Goal: Task Accomplishment & Management: Complete application form

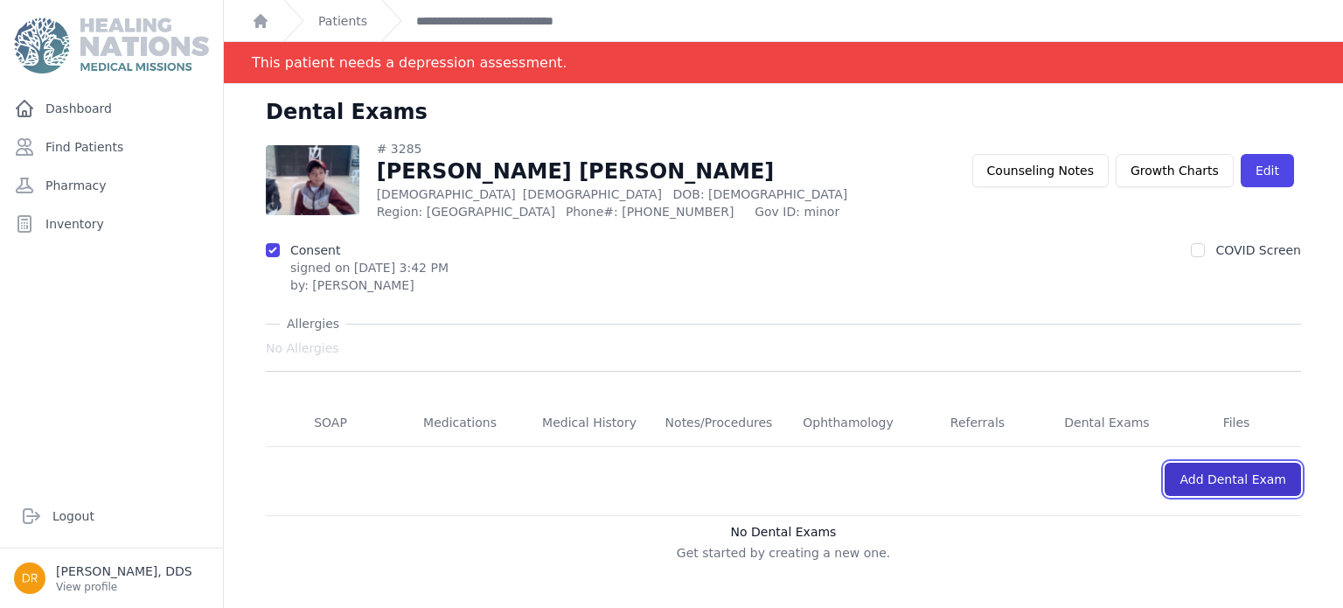
click at [1241, 484] on link "Add Dental Exam" at bounding box center [1233, 479] width 136 height 33
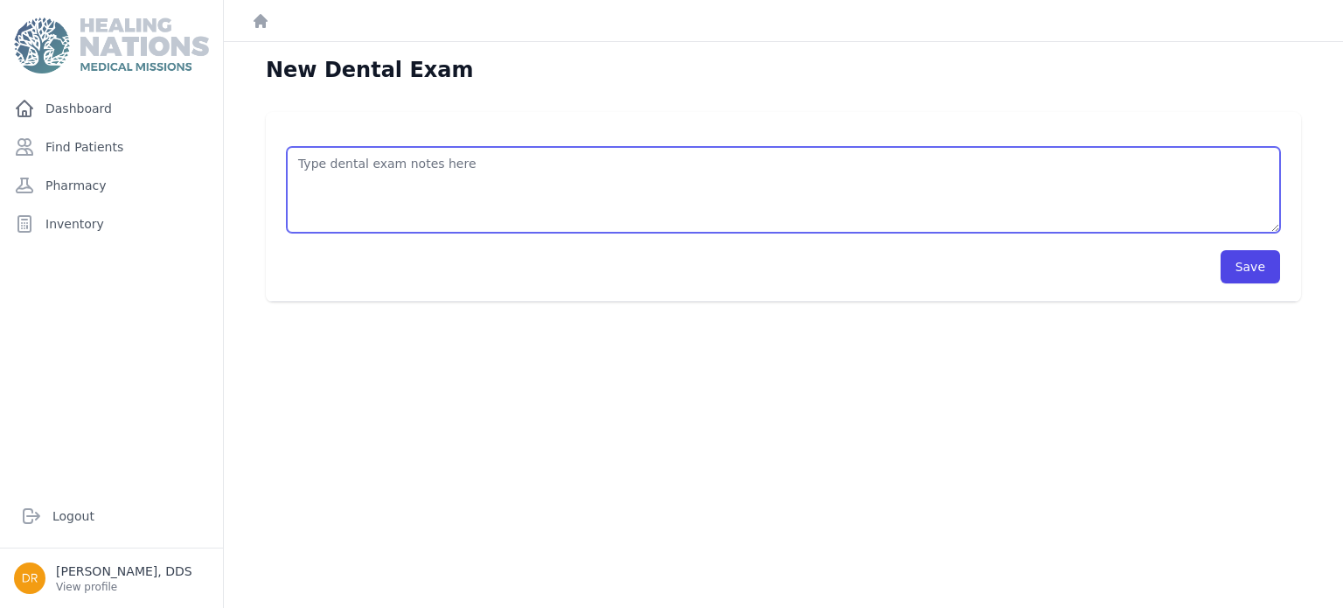
click at [805, 198] on textarea at bounding box center [783, 190] width 993 height 86
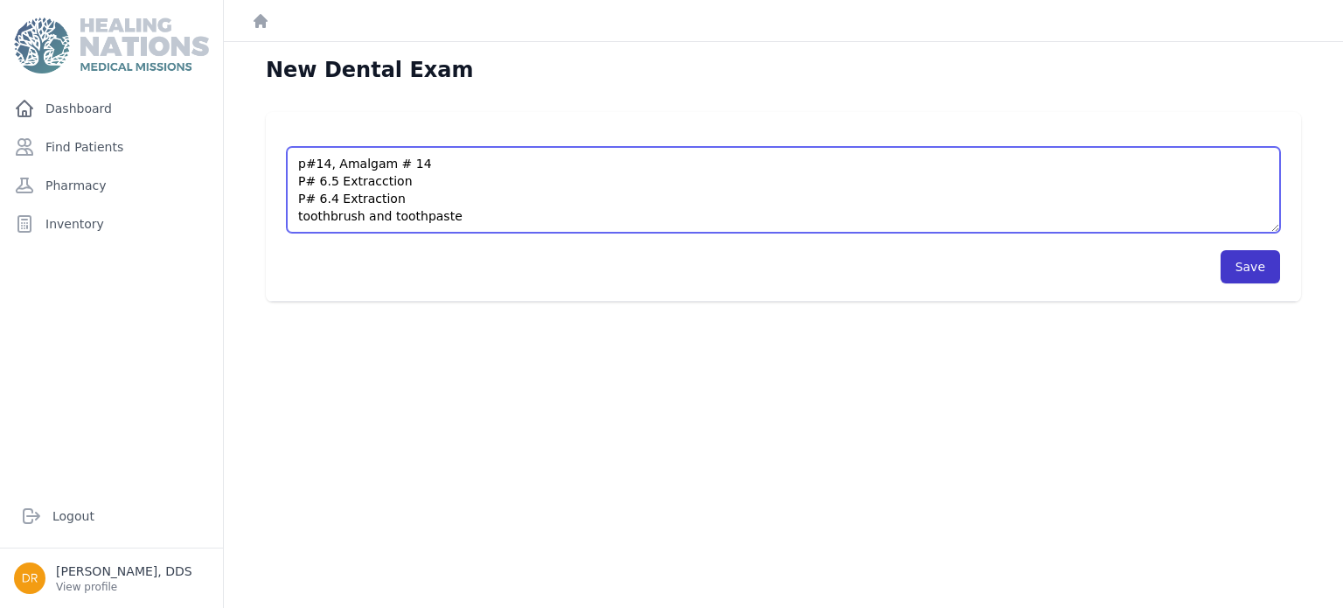
type textarea "p#14, Amalgam # 14 P# 6.5 Extracction P# 6.4 Extraction toothbrush and toothpas…"
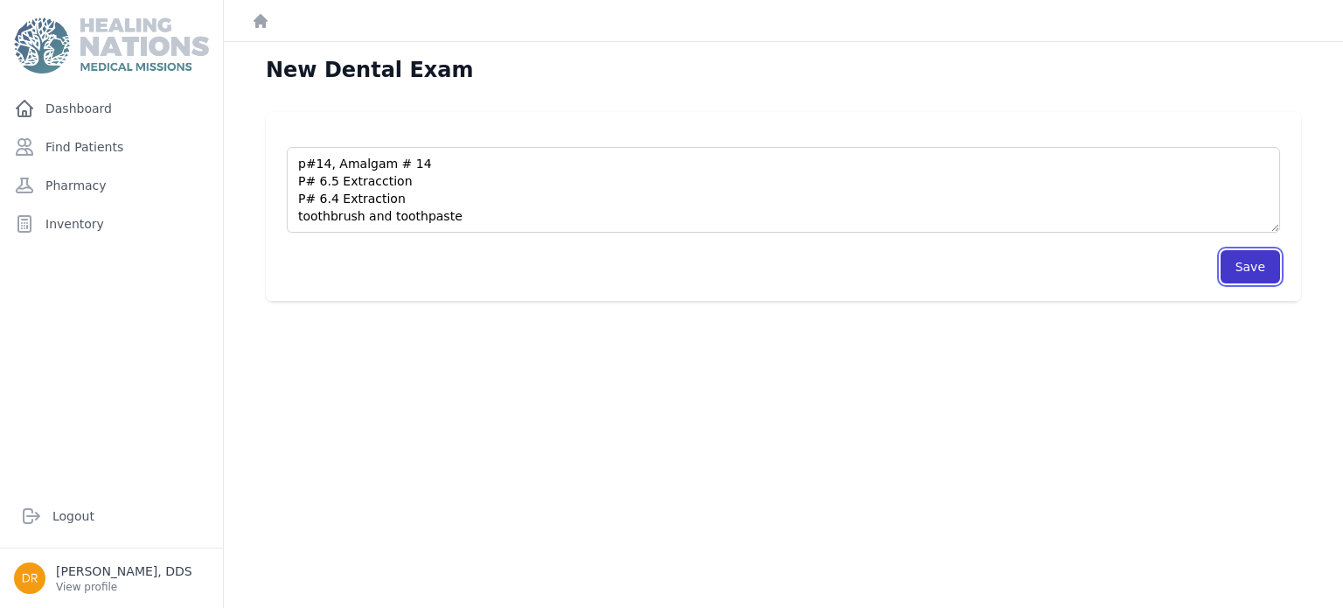
click at [1270, 261] on button "Save" at bounding box center [1250, 266] width 59 height 33
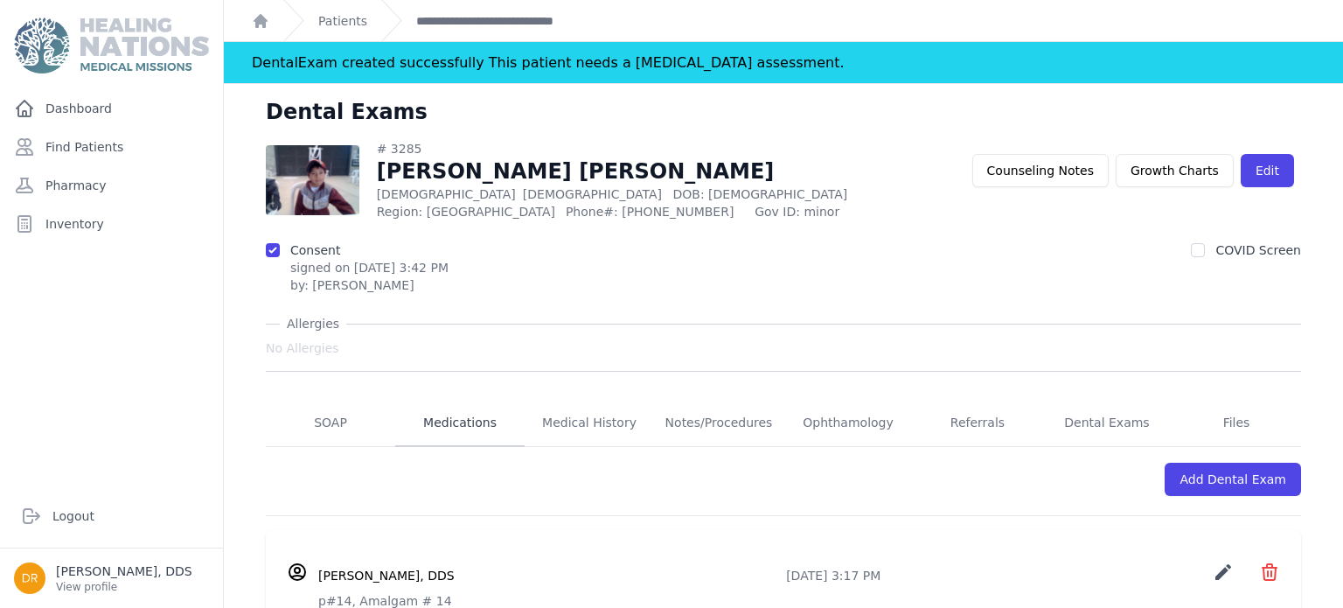
click at [447, 427] on link "Medications" at bounding box center [459, 423] width 129 height 47
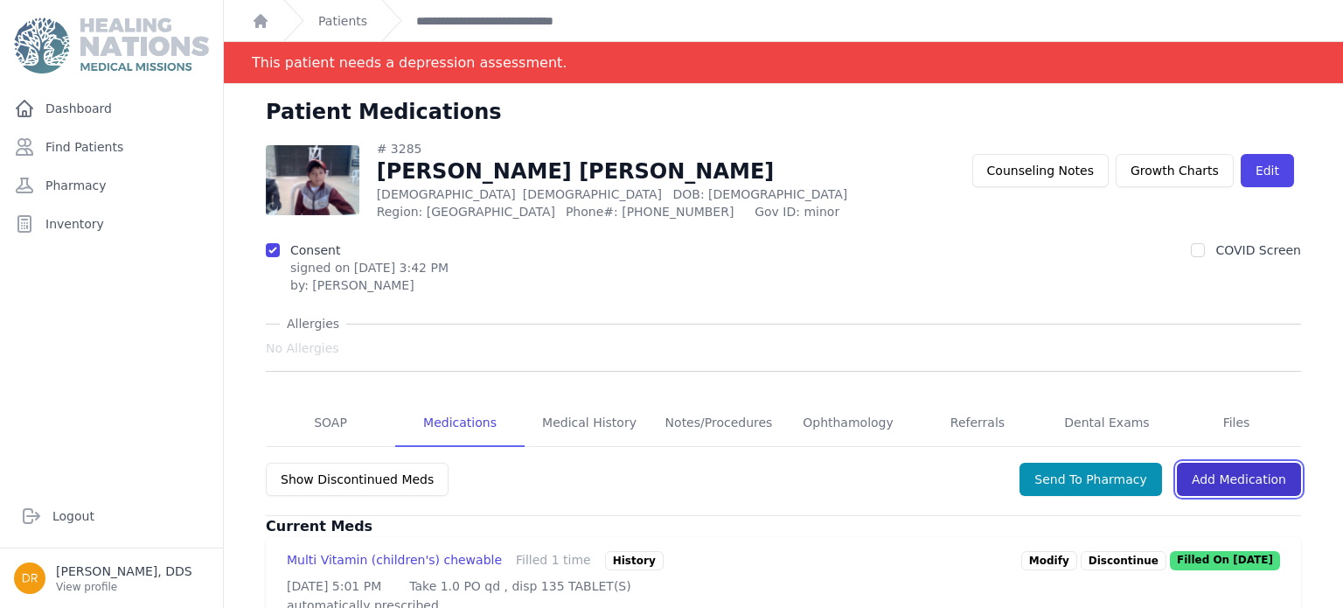
click at [1236, 481] on link "Add Medication" at bounding box center [1239, 479] width 124 height 33
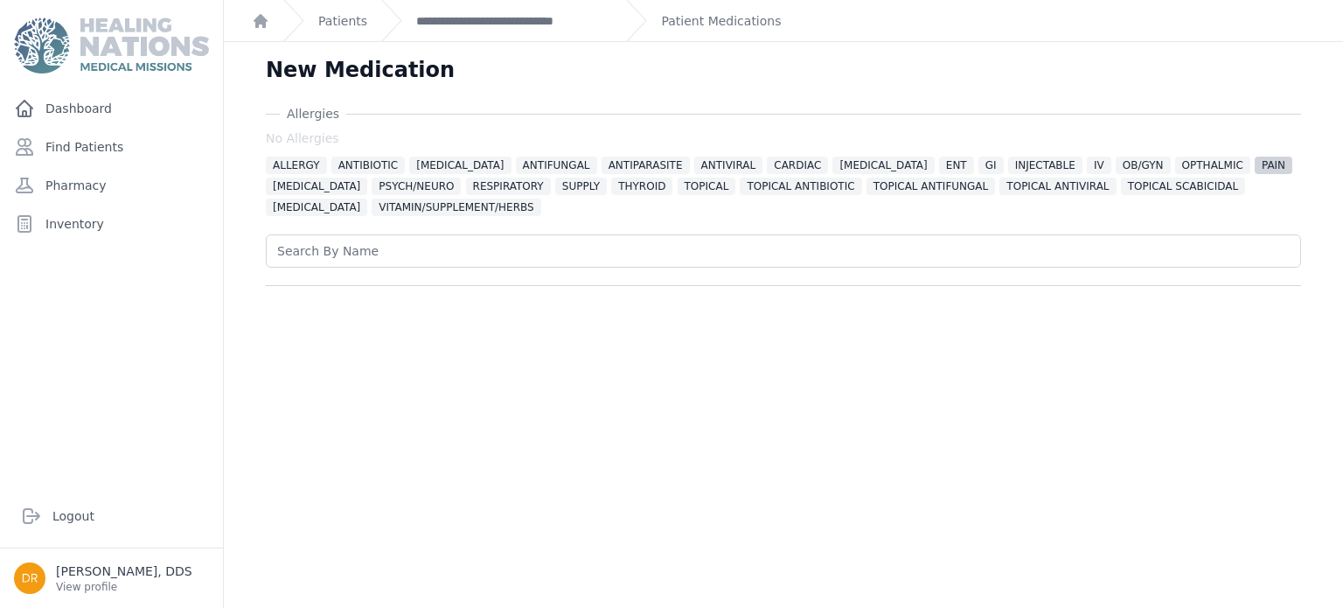
click at [1255, 167] on span "PAIN" at bounding box center [1274, 165] width 38 height 17
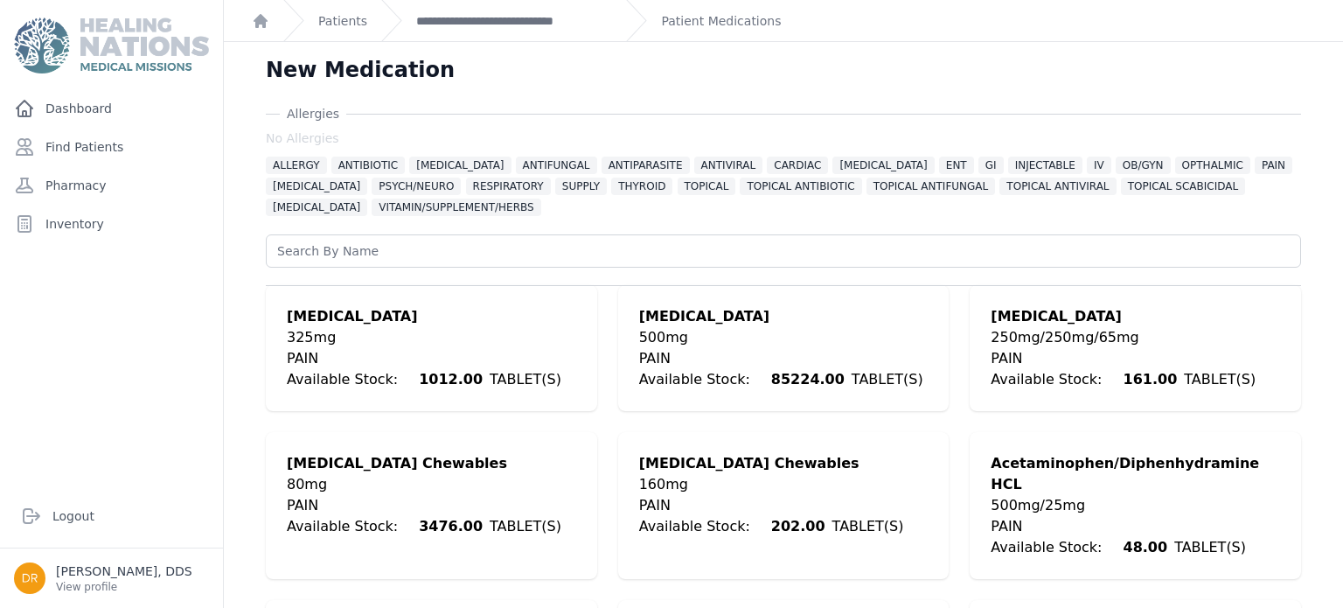
click at [679, 470] on div "[MEDICAL_DATA] Chewables" at bounding box center [771, 463] width 265 height 21
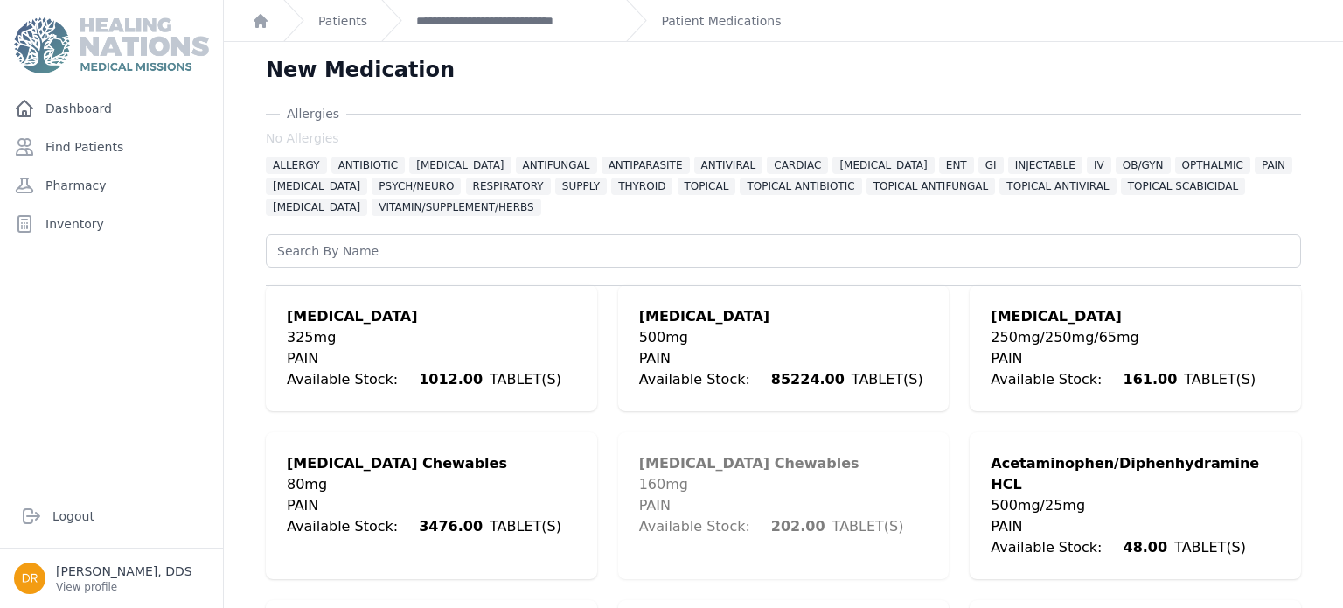
scroll to position [416, 0]
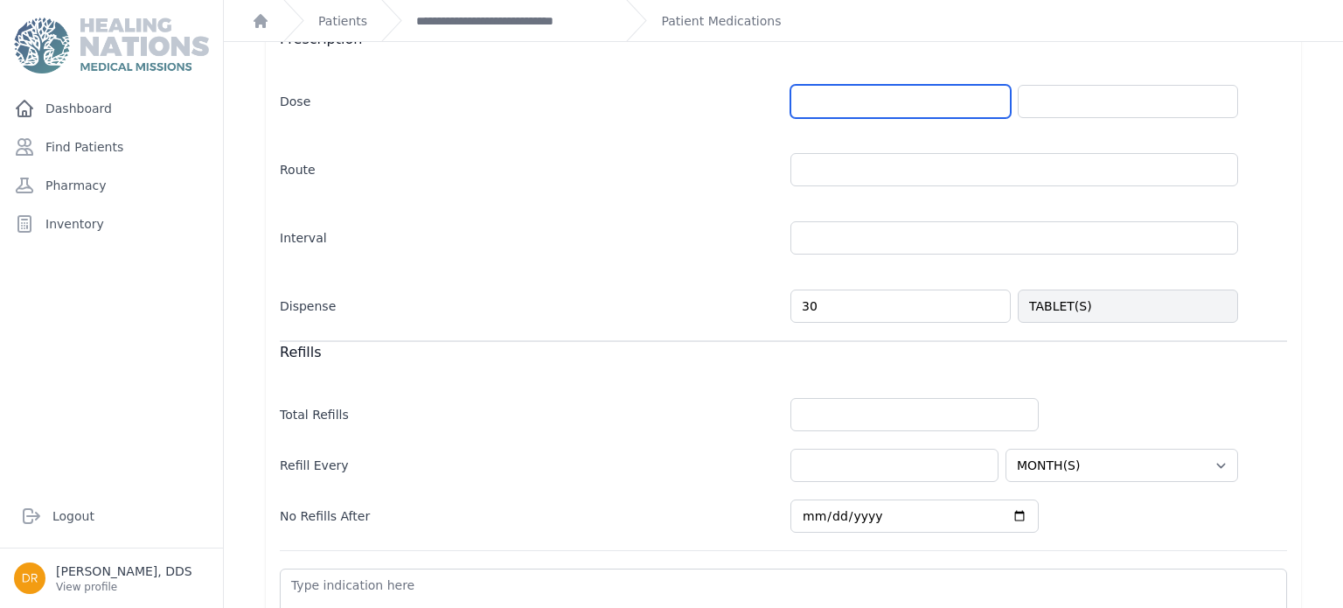
click at [855, 96] on input "number" at bounding box center [900, 101] width 220 height 33
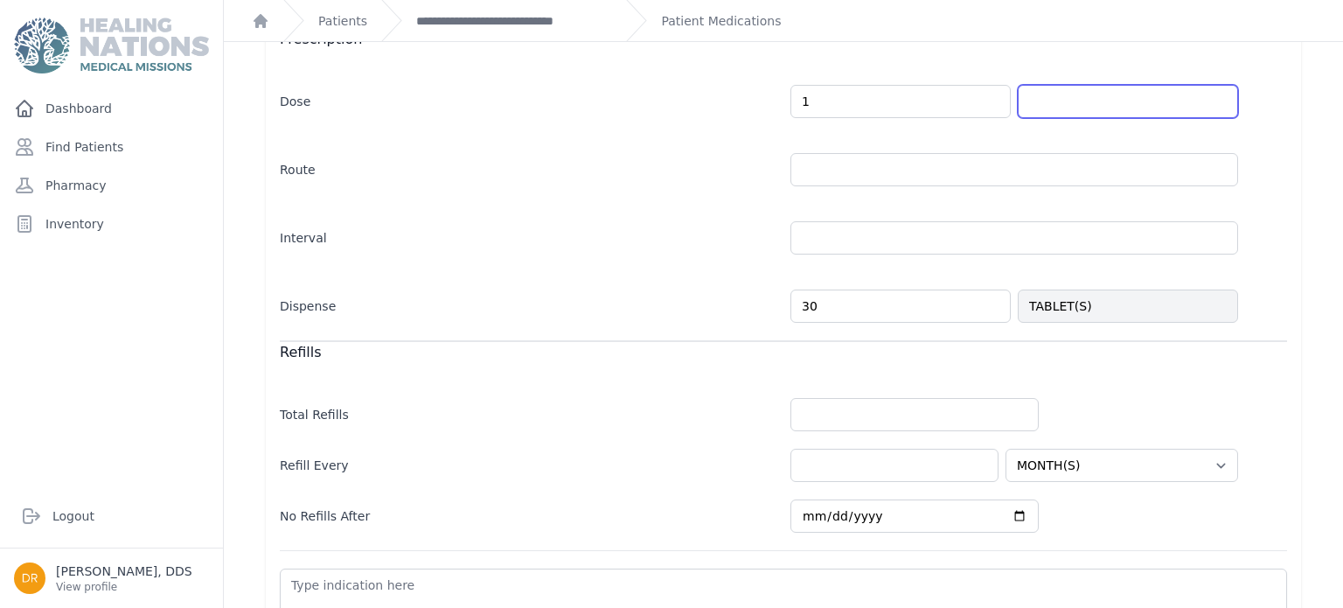
click at [1185, 95] on input "text" at bounding box center [1128, 101] width 220 height 33
type input "1.0"
select select "MONTH(S)"
click at [1219, 108] on input "text" at bounding box center [1128, 101] width 220 height 33
type input "TABLET(S)"
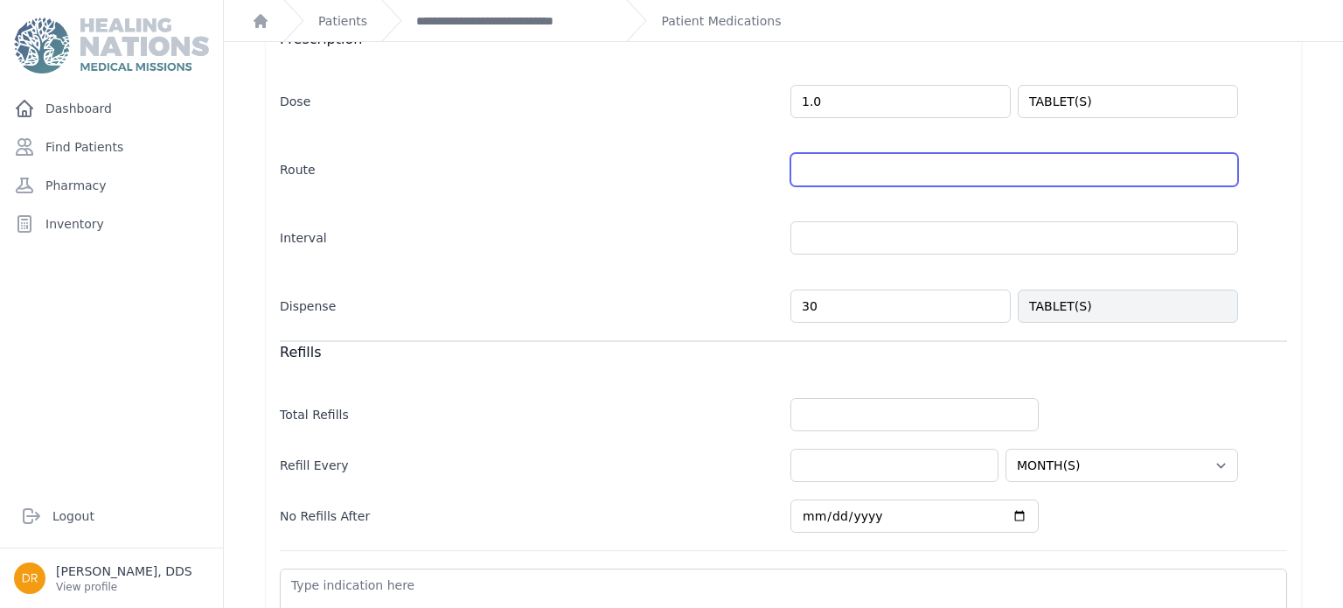
click at [1221, 172] on input "text" at bounding box center [1014, 169] width 448 height 33
select select "MONTH(S)"
click at [1221, 172] on input "text" at bounding box center [1014, 169] width 448 height 33
click at [1218, 171] on input "text" at bounding box center [1014, 169] width 448 height 33
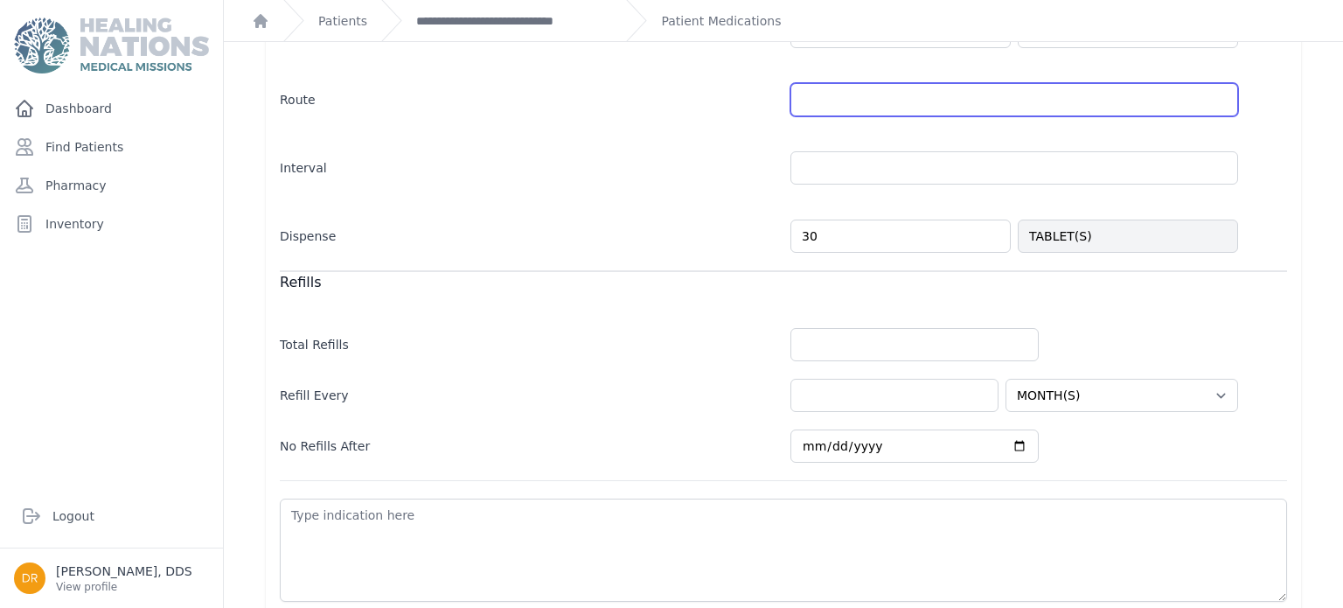
scroll to position [521, 0]
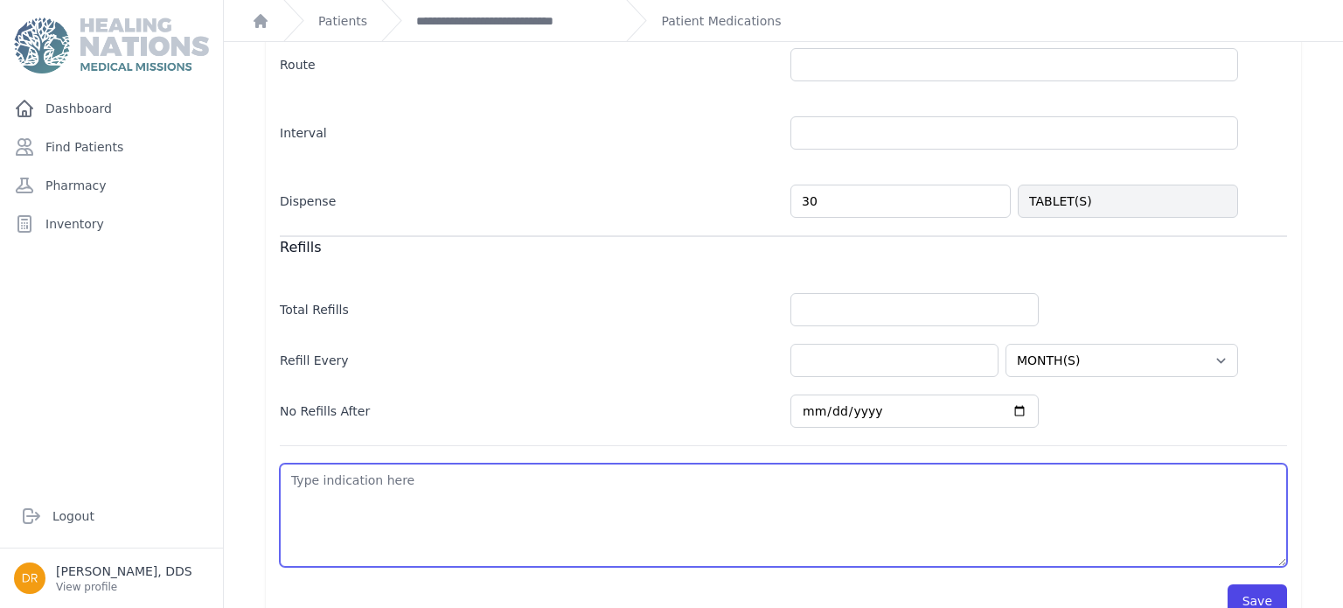
click at [1079, 512] on textarea at bounding box center [783, 514] width 1007 height 103
type textarea "p"
select select "MONTH(S)"
type textarea "pa"
select select "MONTH(S)"
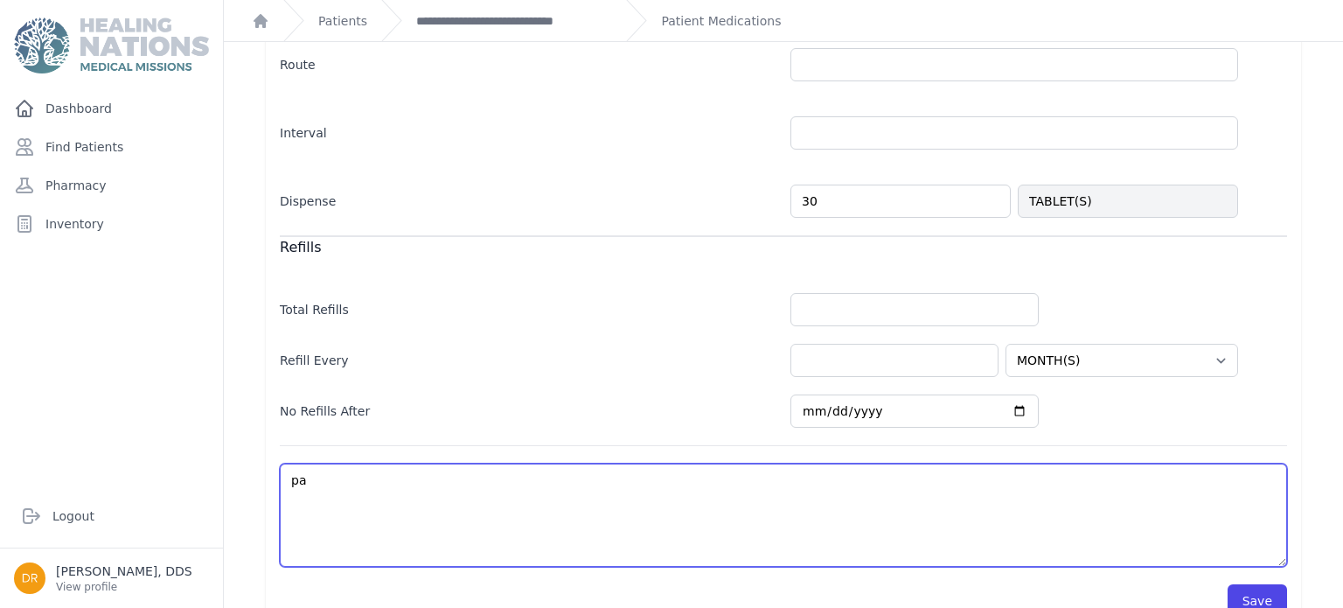
type textarea "pai"
select select "MONTH(S)"
type textarea "pain"
select select "MONTH(S)"
type textarea "pain"
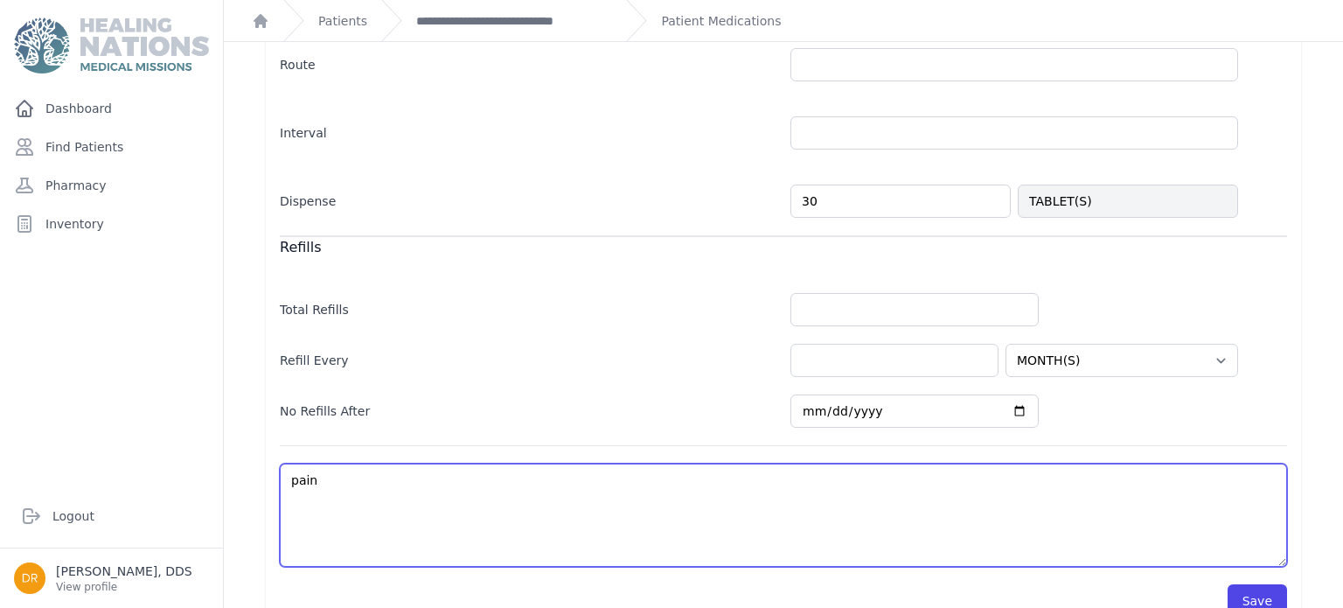
select select "MONTH(S)"
type textarea "pain f"
select select "MONTH(S)"
type textarea "pain fo"
select select "MONTH(S)"
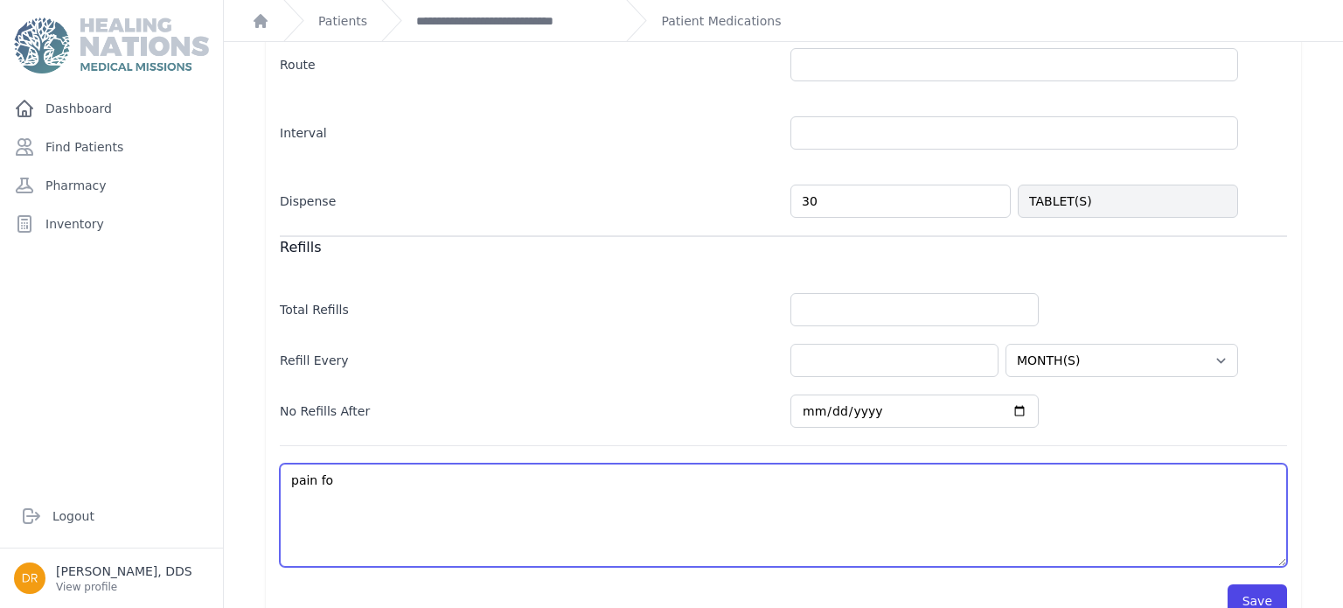
type textarea "pain for"
select select "MONTH(S)"
type textarea "pain for"
select select "MONTH(S)"
type textarea "pain for e"
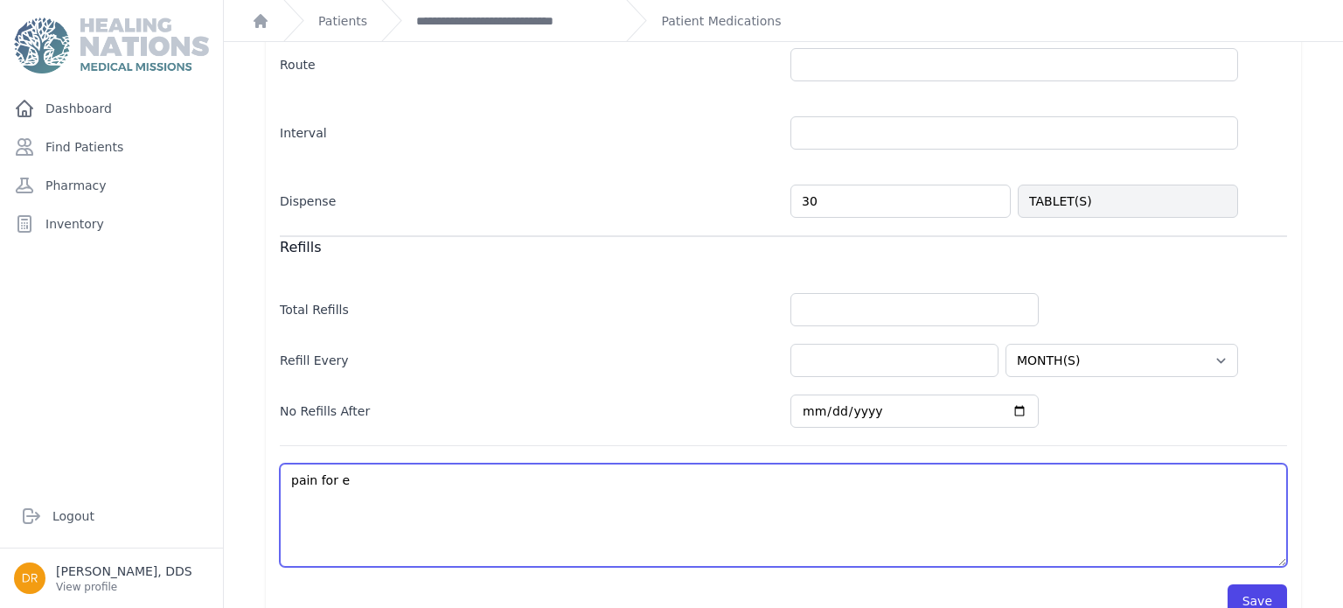
select select "MONTH(S)"
type textarea "pain for ex"
select select "MONTH(S)"
type textarea "pain for ext"
select select "MONTH(S)"
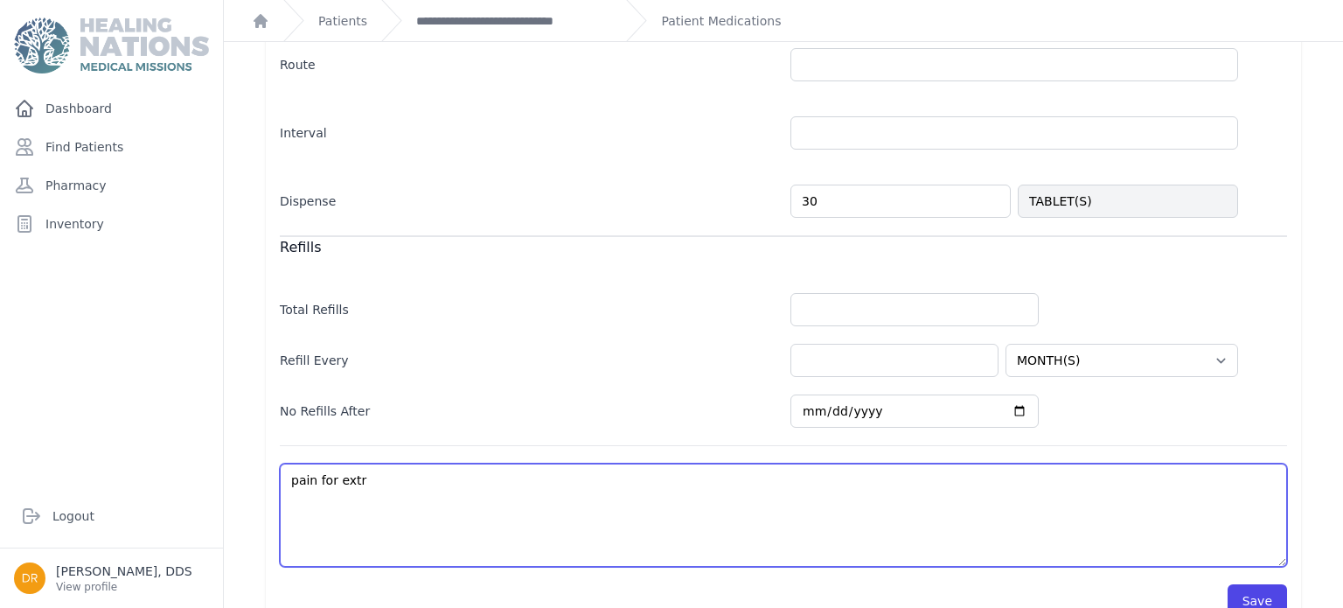
type textarea "pain for extra"
select select "MONTH(S)"
type textarea "pain for extrac"
select select "MONTH(S)"
type textarea "pain for extract"
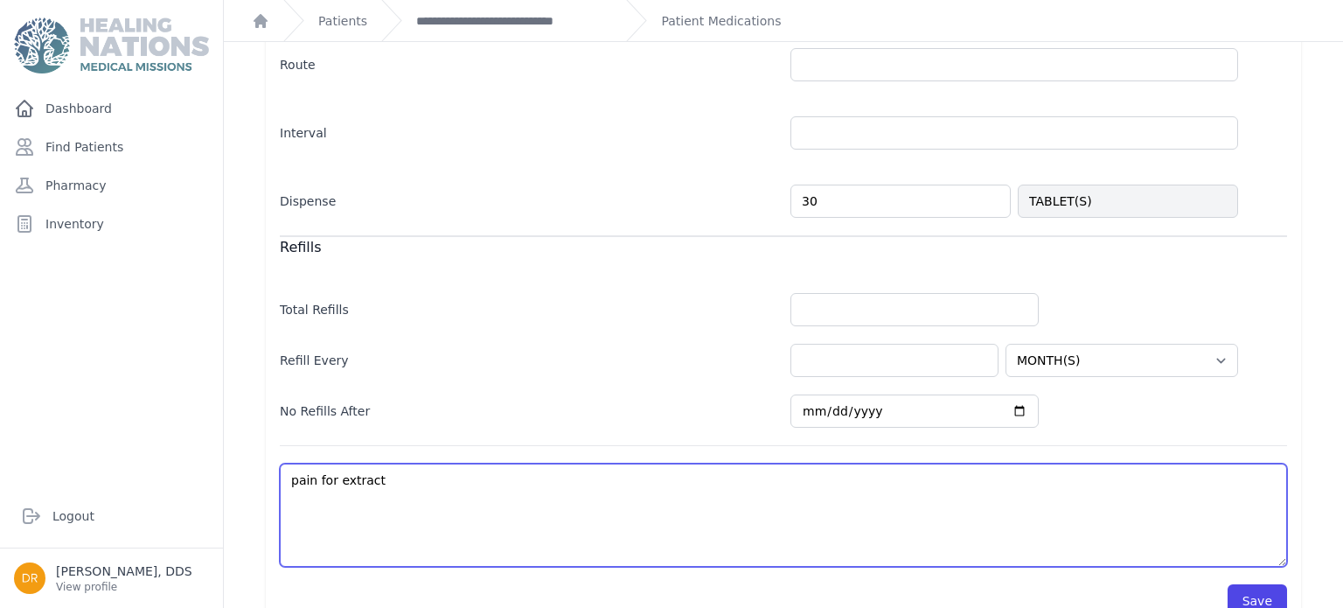
select select "MONTH(S)"
type textarea "pain for extracti"
select select "MONTH(S)"
type textarea "pain for extractio"
select select "MONTH(S)"
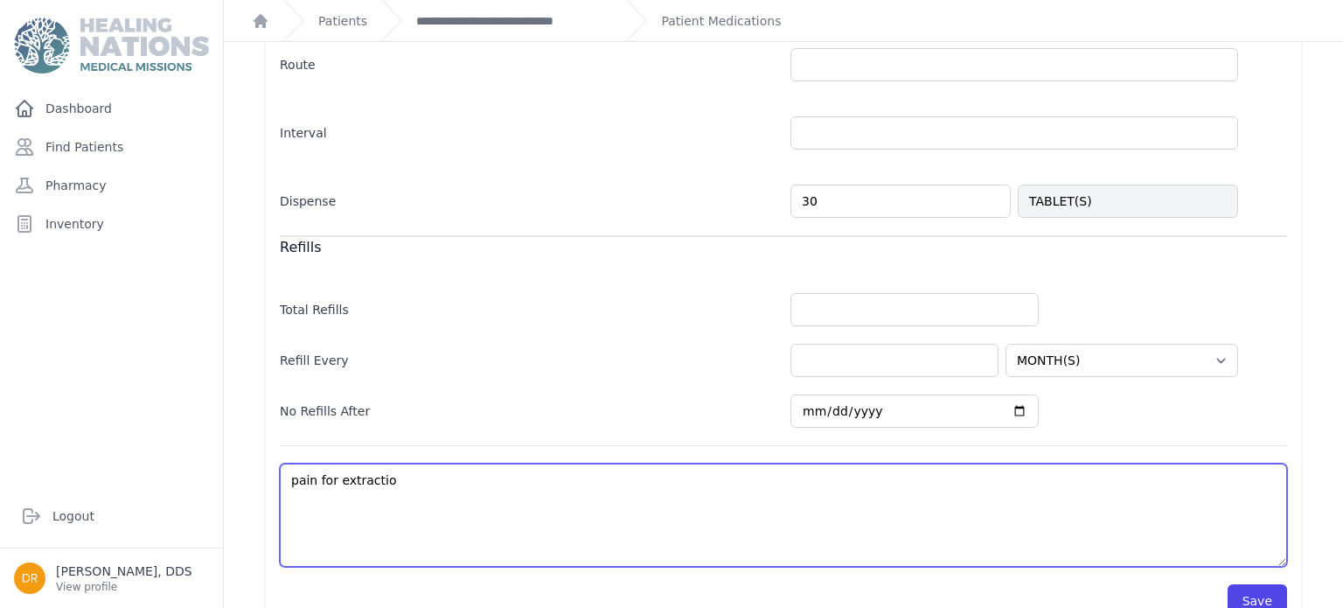
type textarea "pain for extraction"
select select "MONTH(S)"
type textarea "pain for extraction"
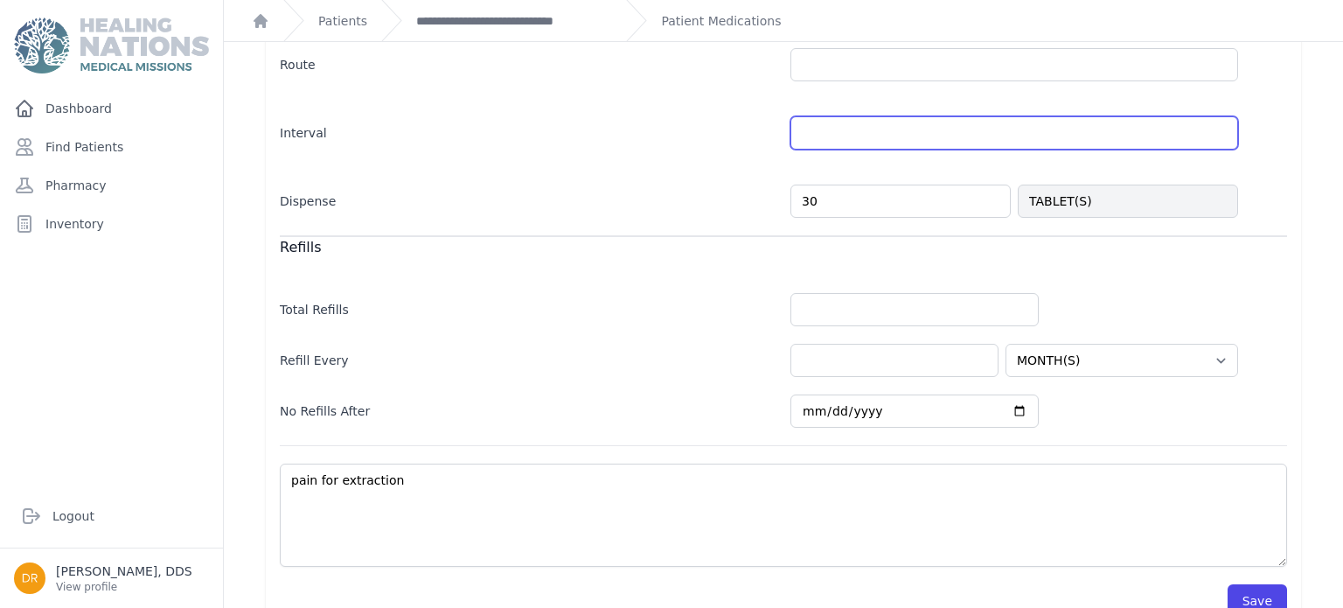
click at [1216, 139] on input "text" at bounding box center [1014, 132] width 448 height 33
click at [1222, 131] on input "text" at bounding box center [1014, 132] width 448 height 33
click at [1134, 133] on input "text" at bounding box center [1014, 132] width 448 height 33
type input "2"
type input "tid"
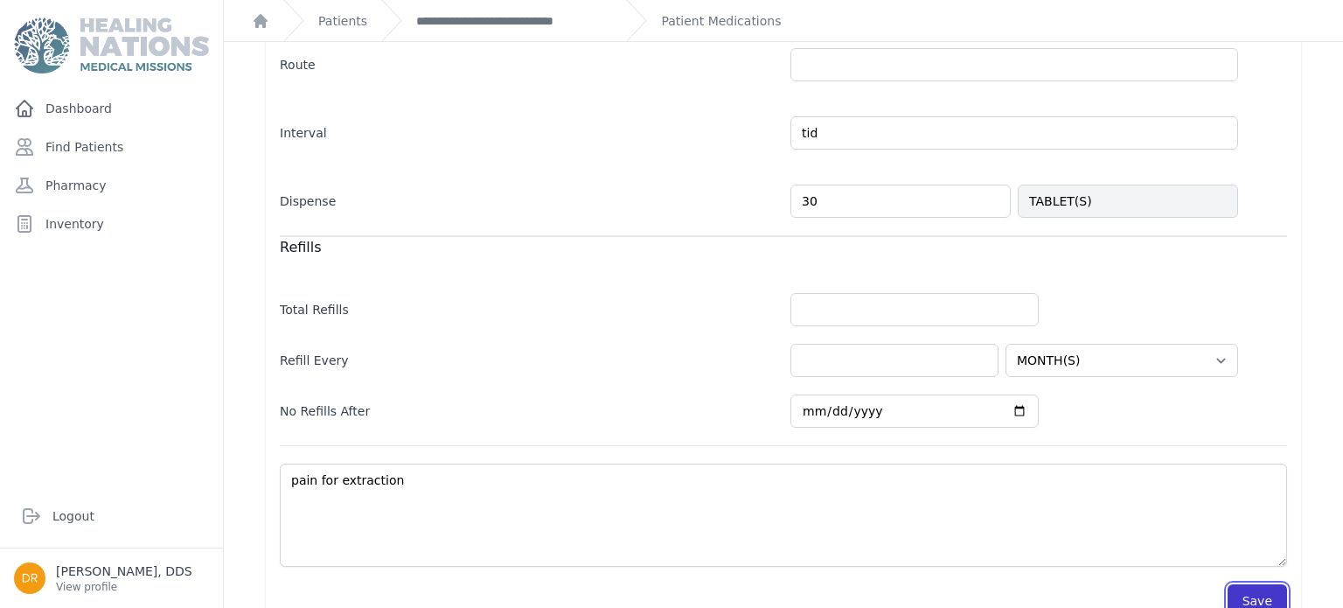
click at [1273, 588] on button "Save" at bounding box center [1257, 600] width 59 height 33
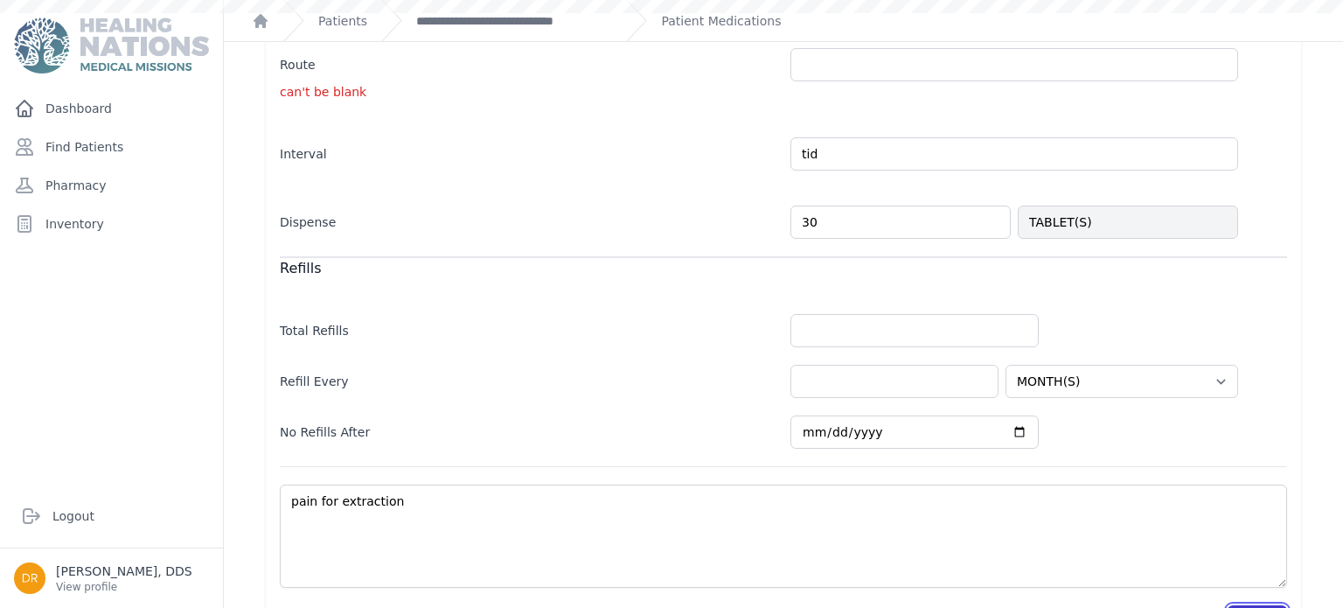
select select "MONTH(S)"
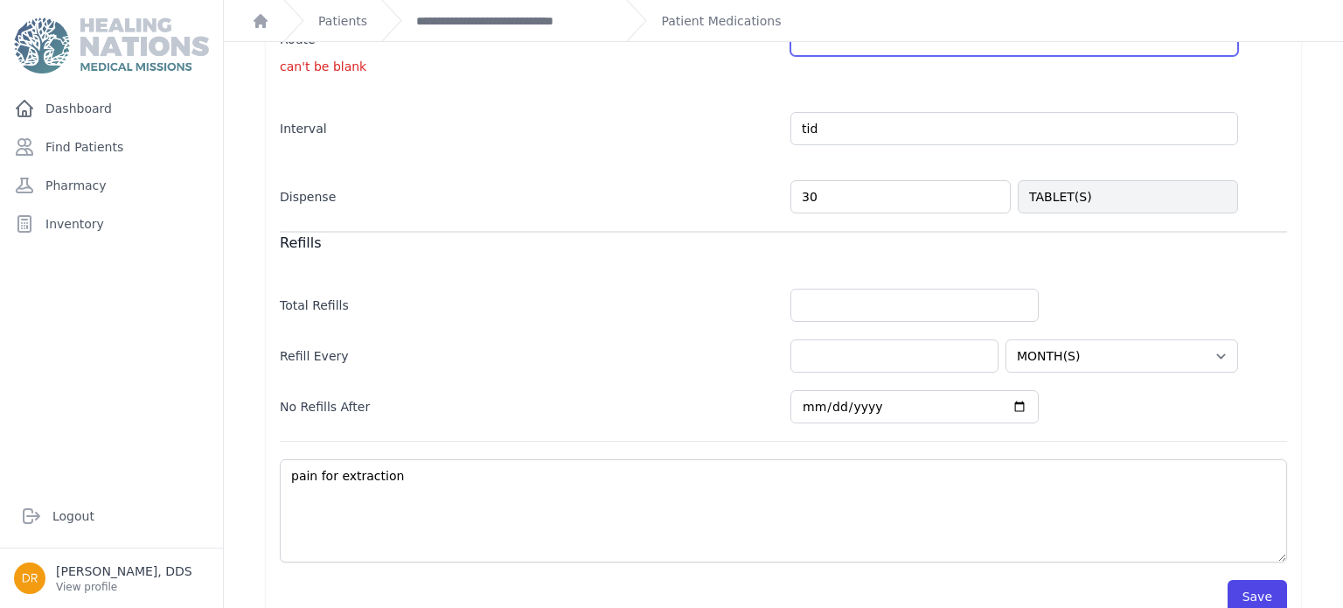
click at [1223, 51] on input "text" at bounding box center [1014, 39] width 448 height 33
click at [1326, 56] on div "[MEDICAL_DATA] No [MEDICAL_DATA] ALLERGY ANTIBIOTIC [MEDICAL_DATA] ANTIFUNGAL A…" at bounding box center [783, 92] width 1091 height 1069
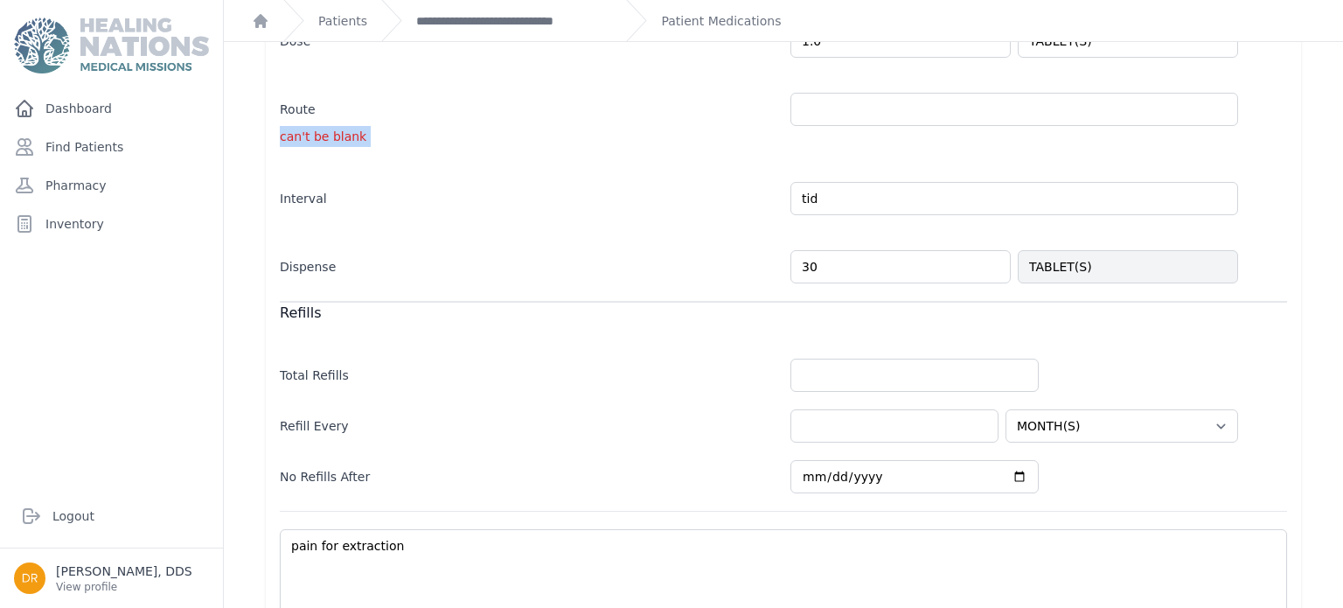
scroll to position [442, 0]
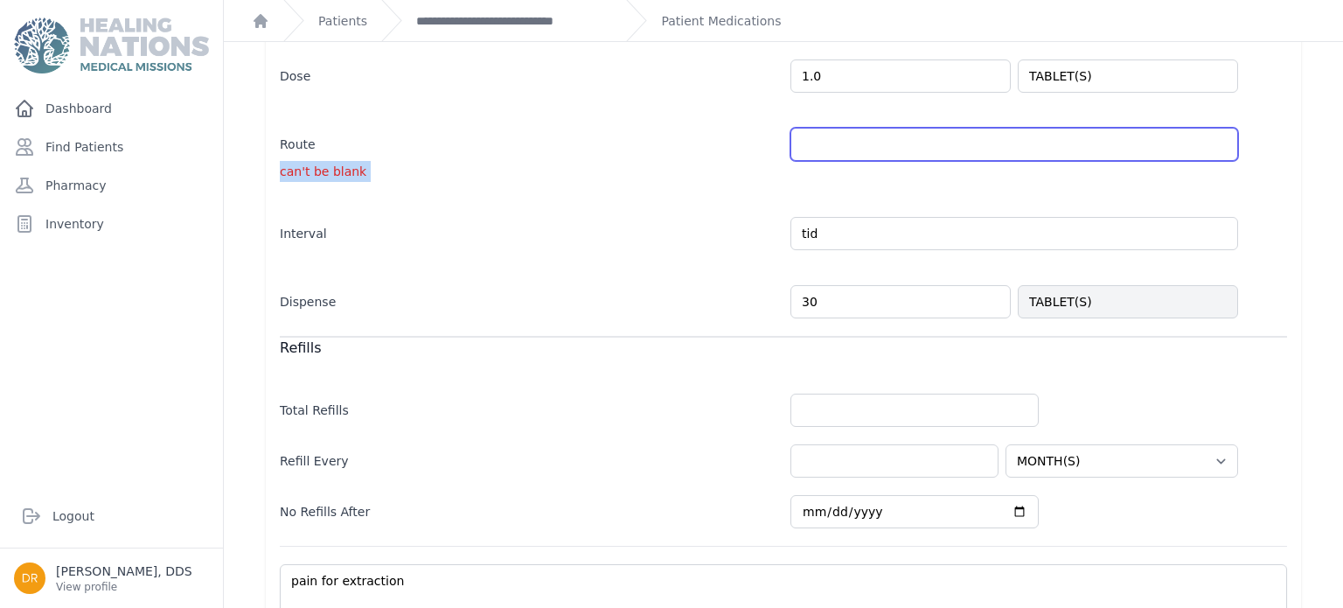
click at [1020, 144] on input "text" at bounding box center [1014, 144] width 448 height 33
type input "p"
type input "PO"
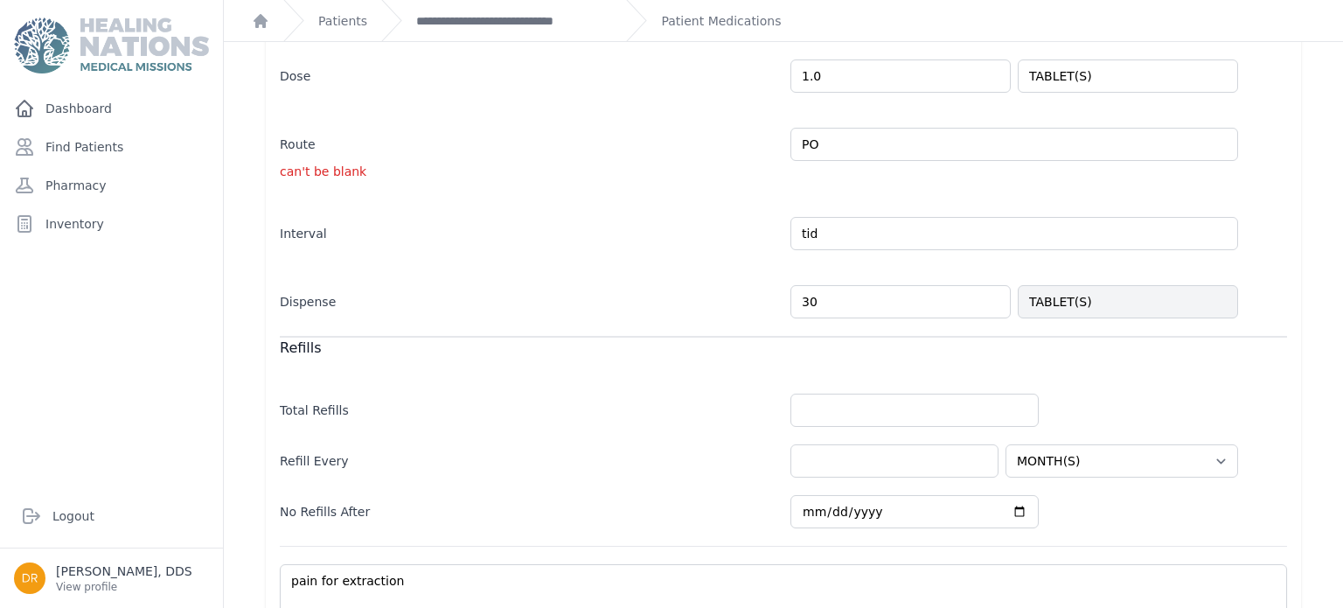
click at [1330, 310] on div "New Medication [MEDICAL_DATA] No [MEDICAL_DATA] ALLERGY ANTIBIOTIC [MEDICAL_DAT…" at bounding box center [783, 172] width 1119 height 1145
select select "MONTH(S)"
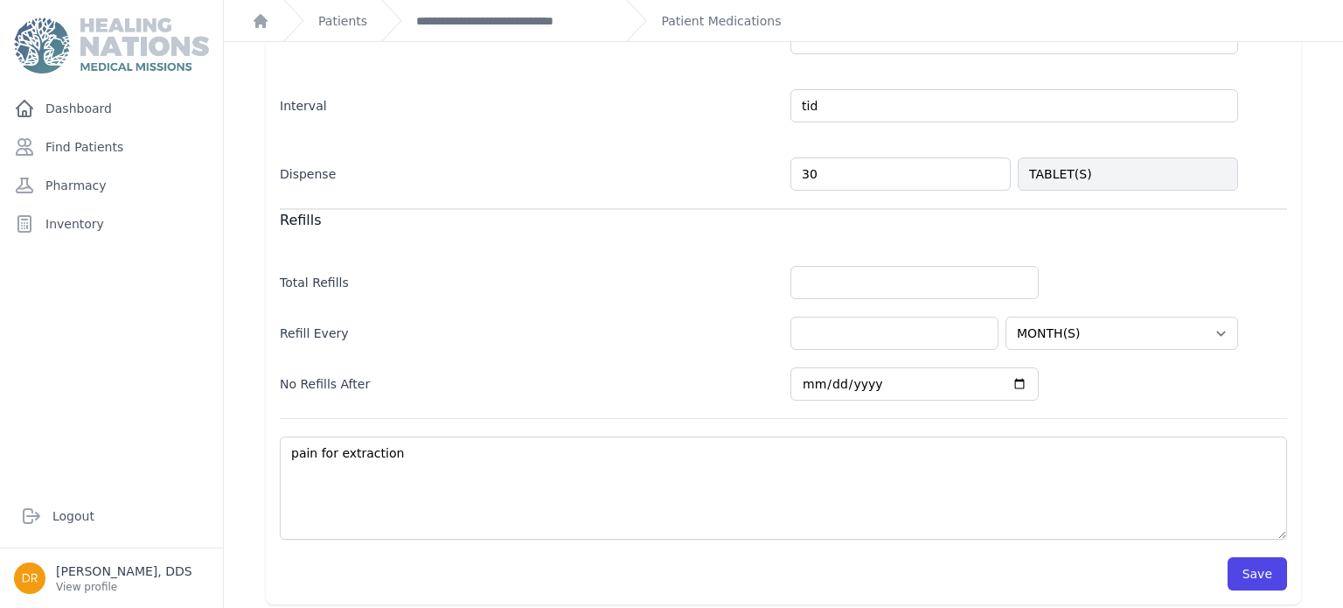
scroll to position [554, 0]
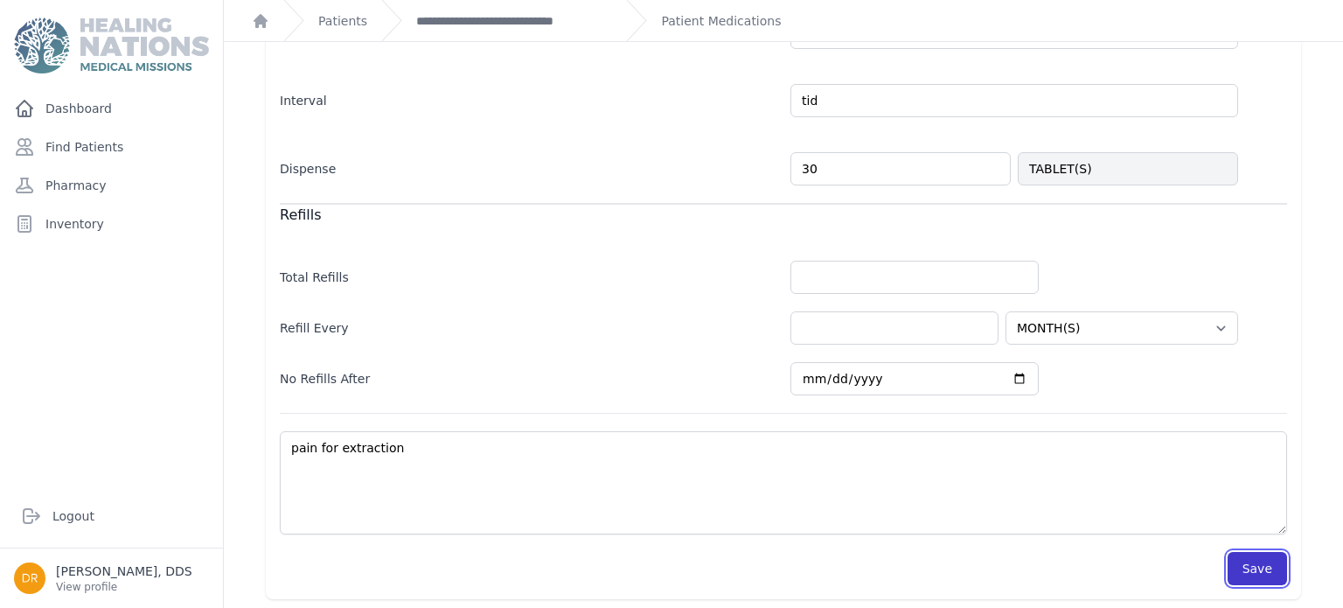
click at [1257, 567] on button "Save" at bounding box center [1257, 568] width 59 height 33
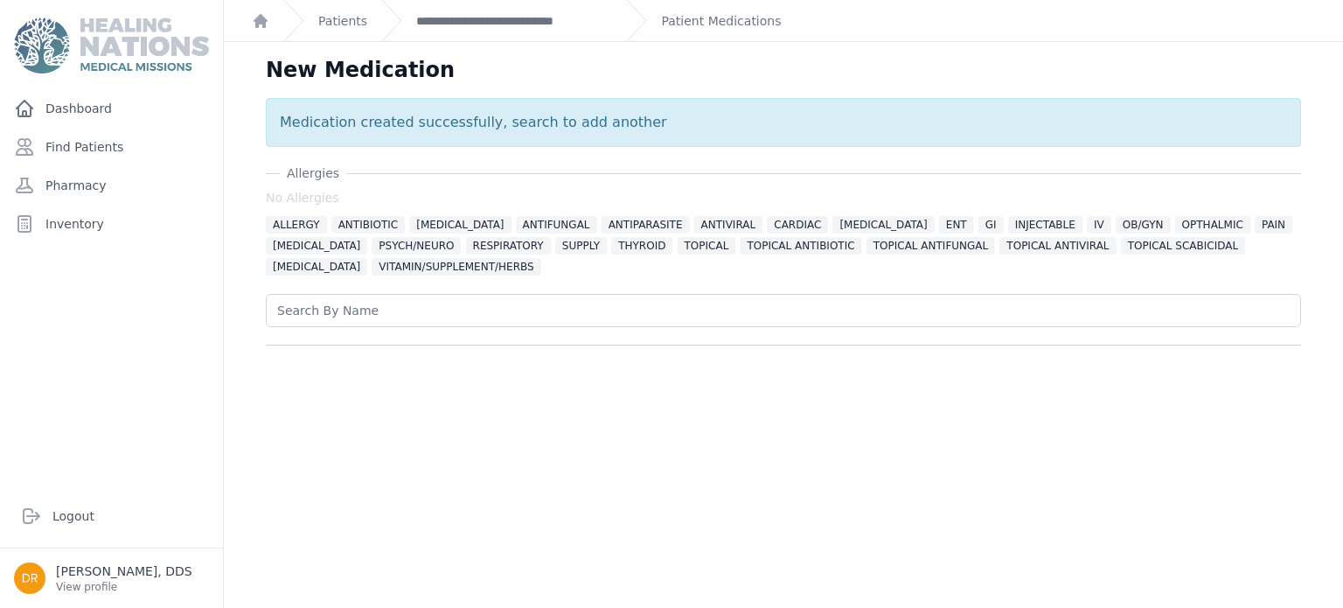
click at [555, 10] on div "**********" at bounding box center [496, 20] width 231 height 41
click at [554, 18] on link "**********" at bounding box center [514, 20] width 196 height 17
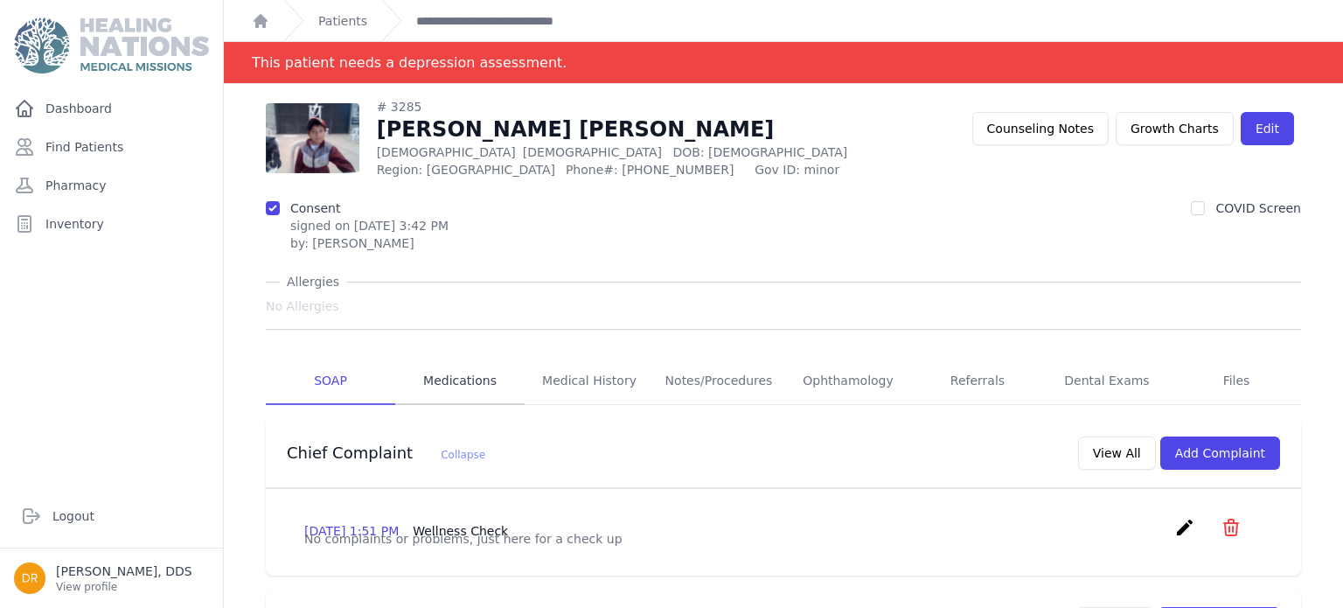
click at [466, 379] on link "Medications" at bounding box center [459, 381] width 129 height 47
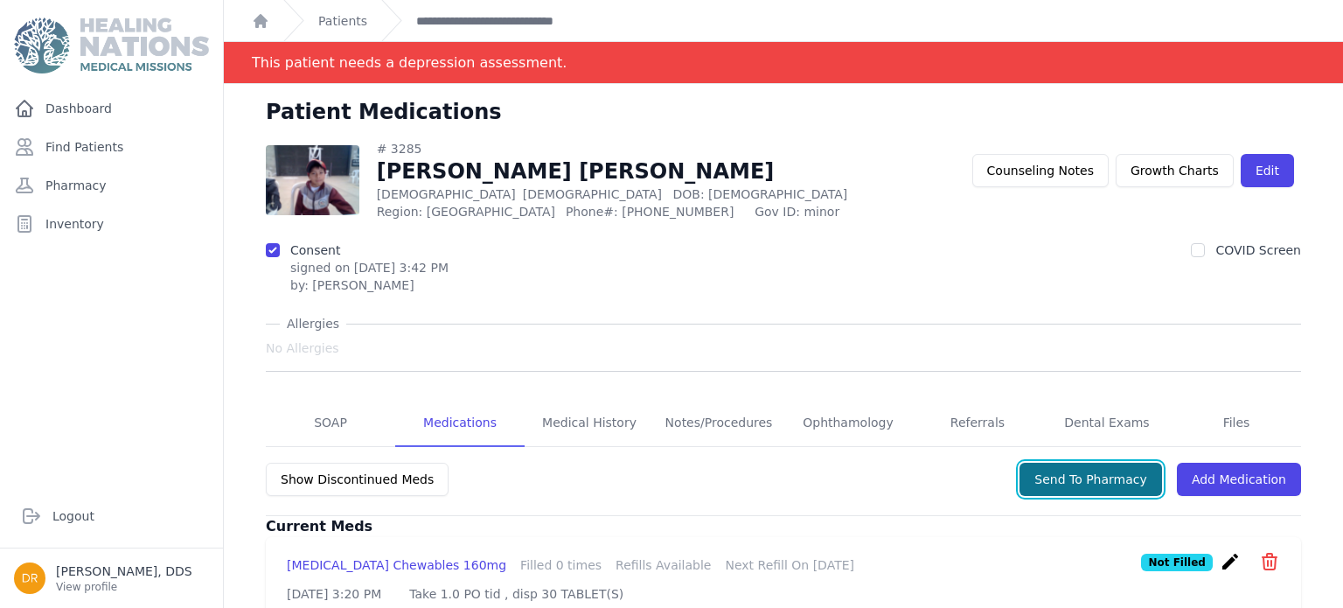
click at [1087, 487] on button "Send To Pharmacy" at bounding box center [1091, 479] width 143 height 33
